Goal: Transaction & Acquisition: Purchase product/service

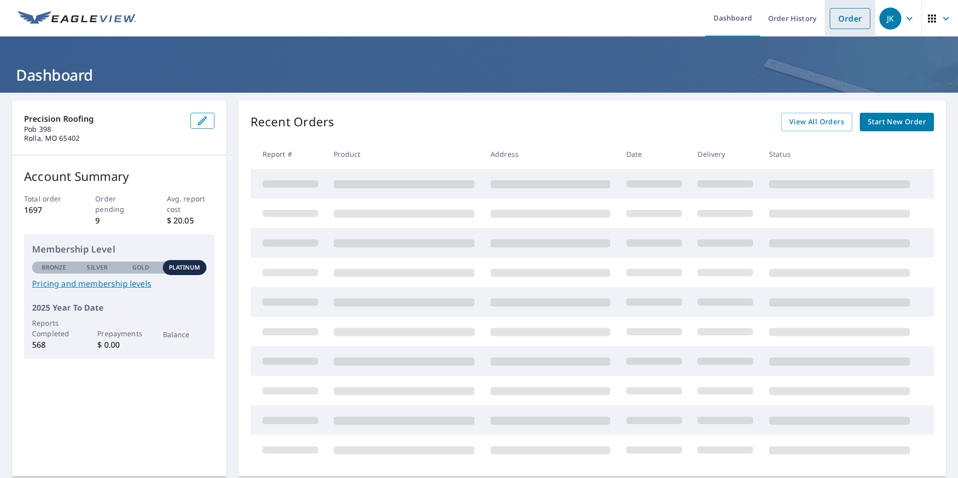
click at [850, 18] on link "Order" at bounding box center [850, 18] width 41 height 21
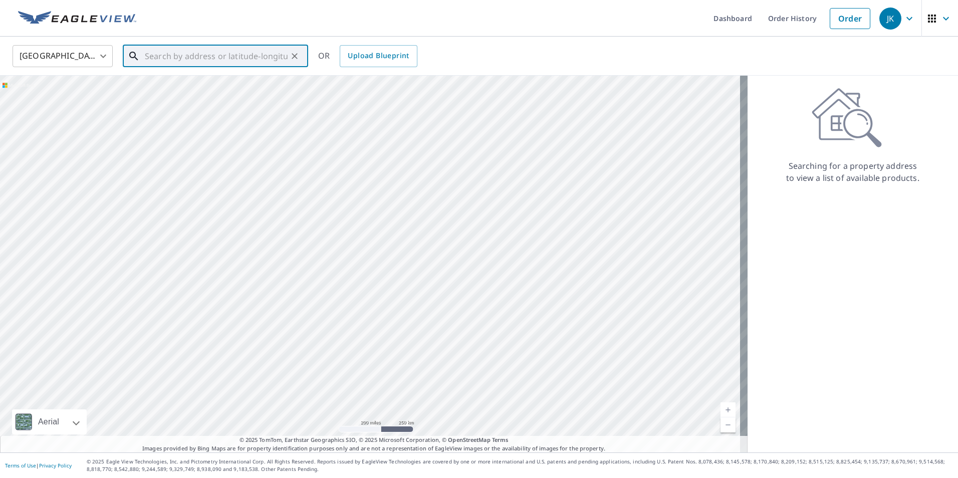
click at [202, 56] on input "text" at bounding box center [216, 56] width 143 height 28
click at [218, 88] on span "[STREET_ADDRESS]" at bounding box center [221, 85] width 157 height 12
type input "[STREET_ADDRESS]"
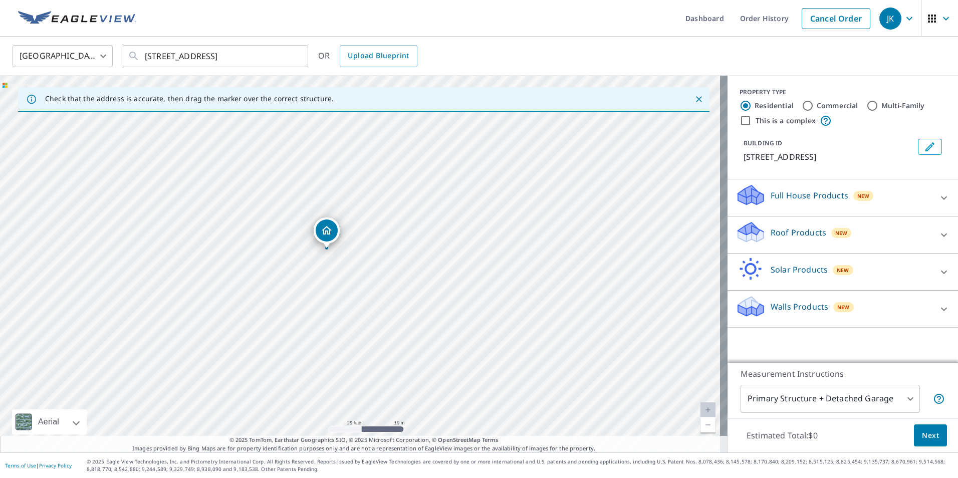
click at [792, 238] on p "Roof Products" at bounding box center [799, 233] width 56 height 12
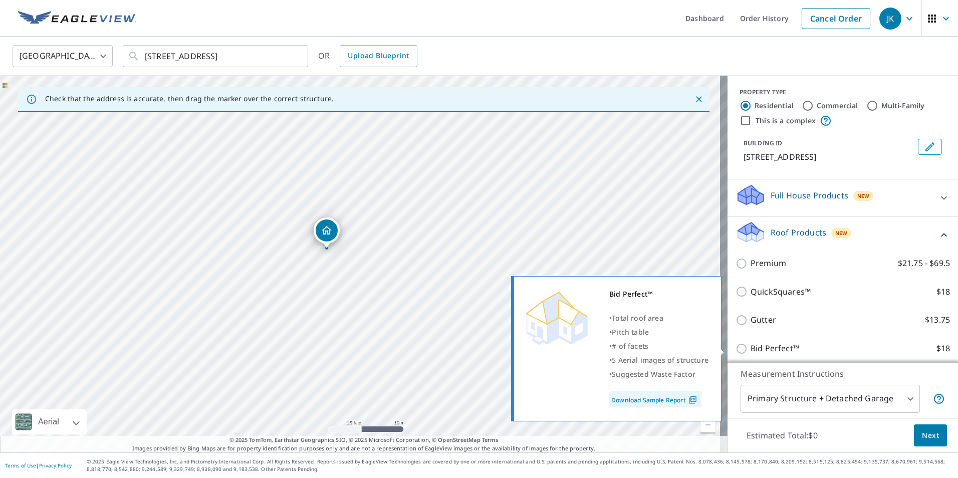
click at [736, 348] on input "Bid Perfect™ $18" at bounding box center [743, 349] width 15 height 12
checkbox input "true"
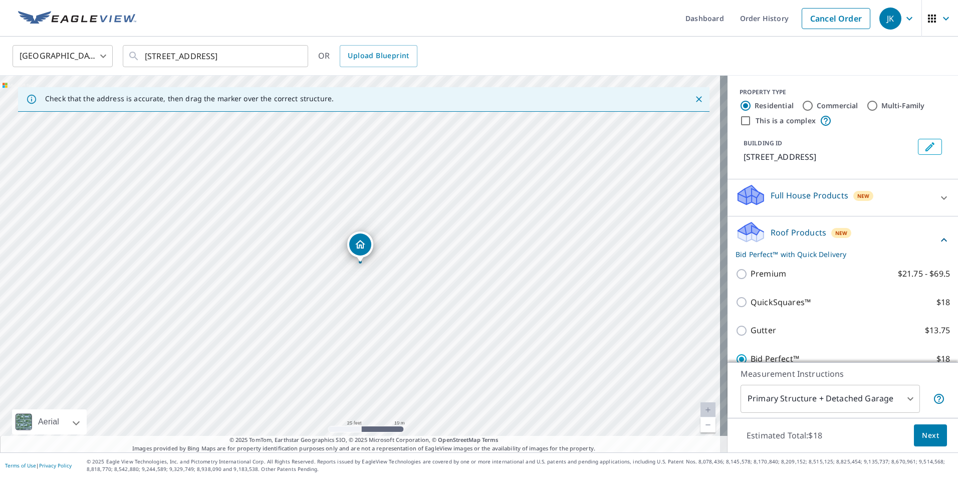
click at [922, 442] on button "Next" at bounding box center [930, 436] width 33 height 23
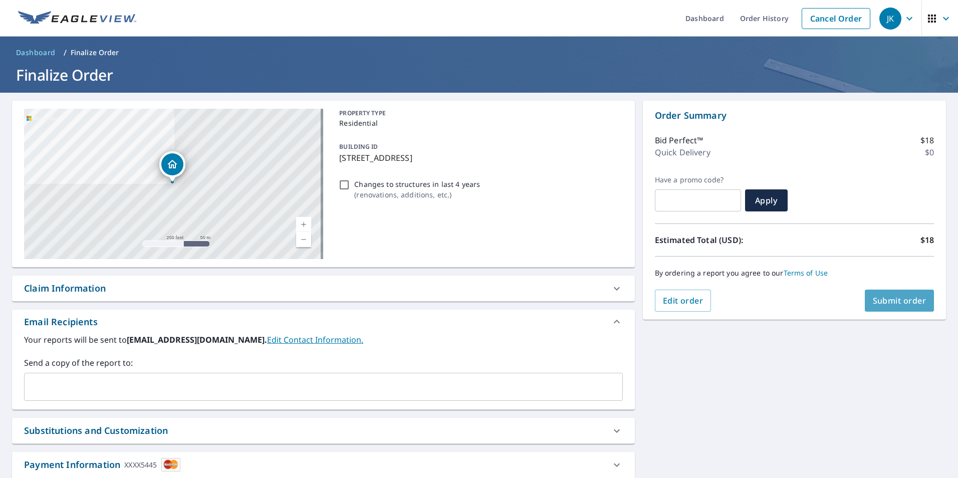
click at [889, 297] on span "Submit order" at bounding box center [900, 300] width 54 height 11
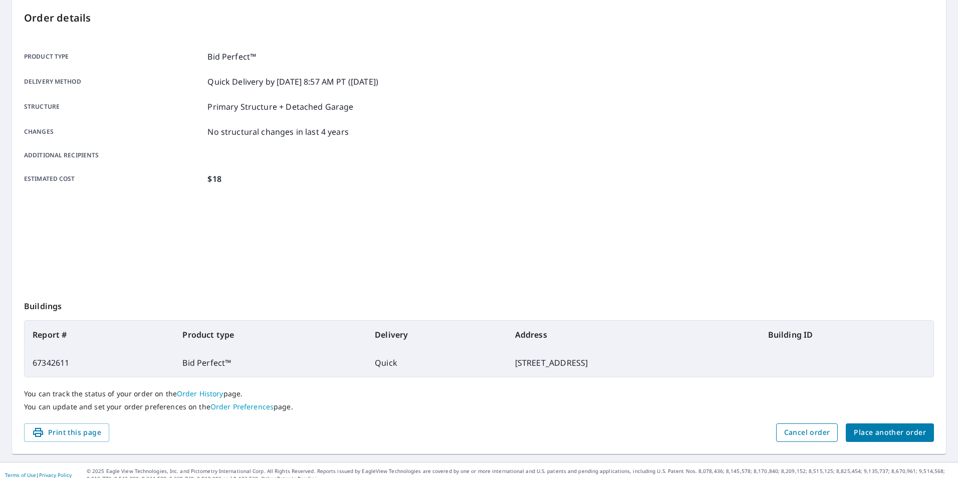
scroll to position [112, 0]
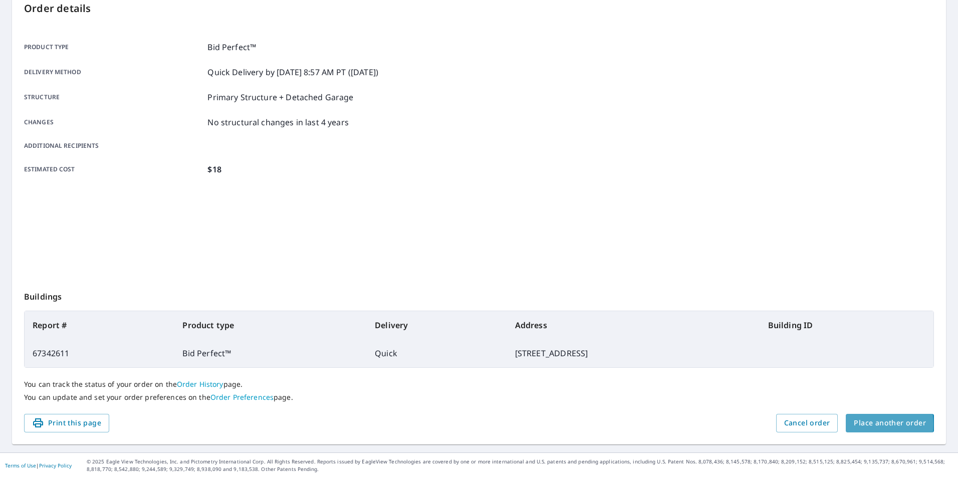
click at [854, 424] on span "Place another order" at bounding box center [890, 423] width 72 height 13
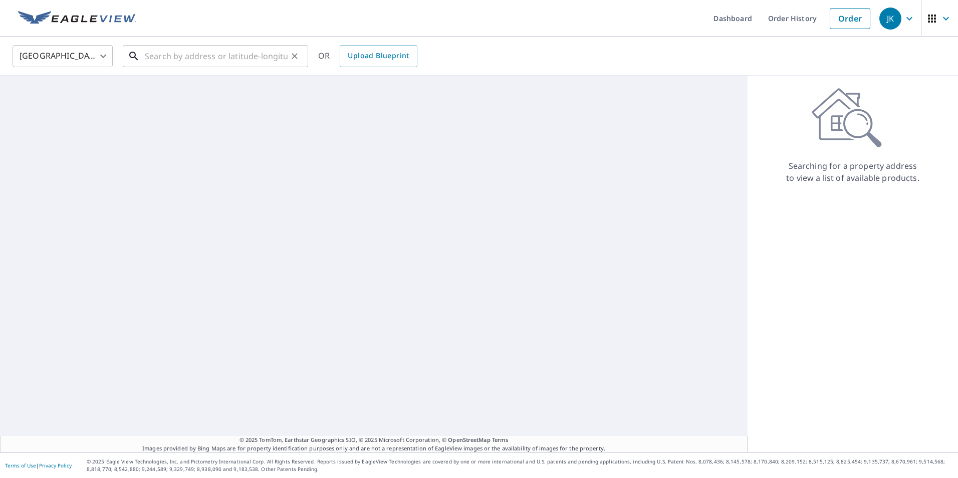
click at [161, 59] on input "text" at bounding box center [216, 56] width 143 height 28
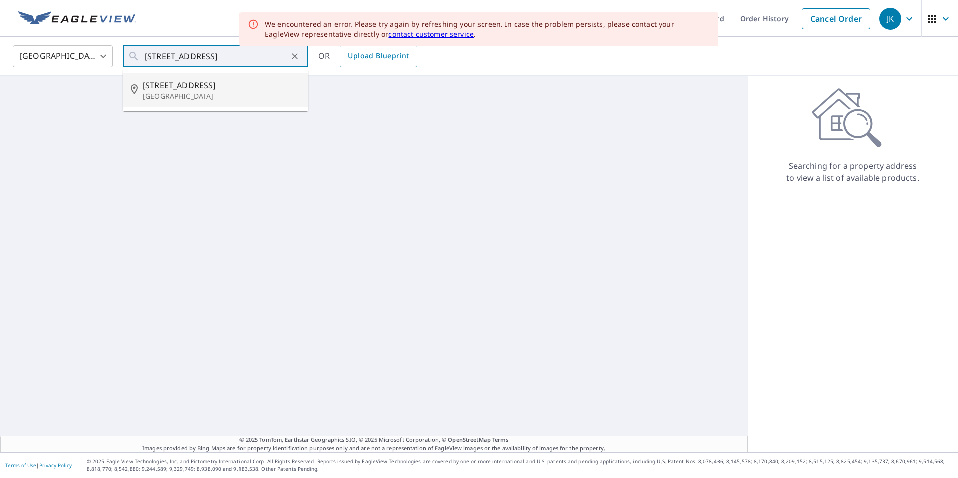
type input "[STREET_ADDRESS]"
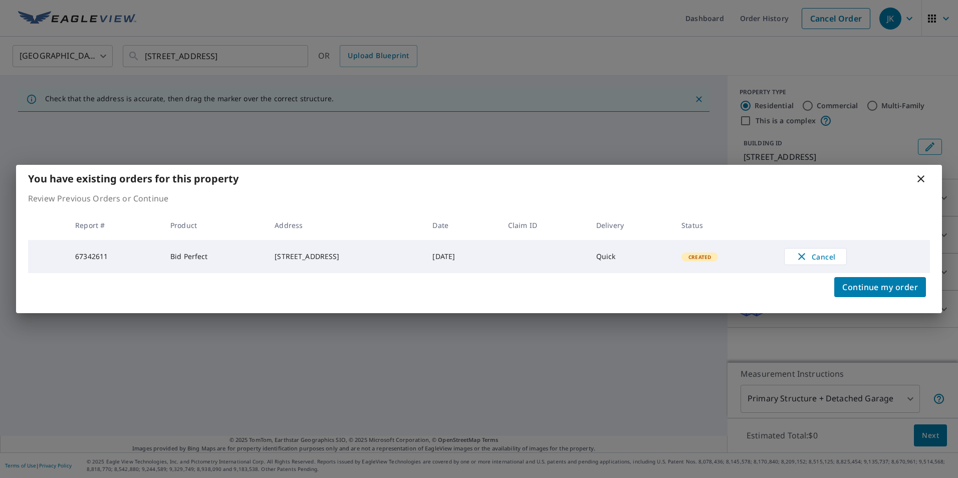
click at [922, 178] on icon at bounding box center [921, 178] width 7 height 7
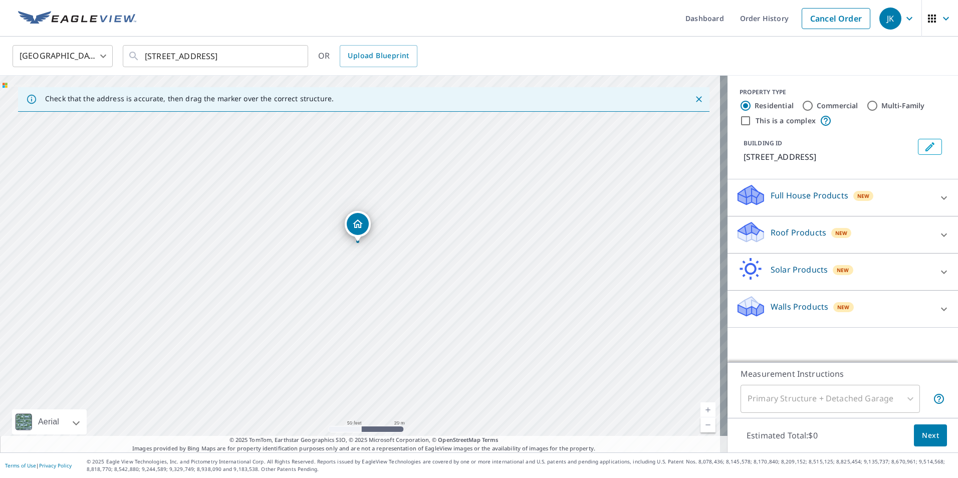
drag, startPoint x: 398, startPoint y: 237, endPoint x: 400, endPoint y: 281, distance: 43.6
click at [400, 281] on div "[STREET_ADDRESS]" at bounding box center [364, 264] width 728 height 377
